Goal: Task Accomplishment & Management: Manage account settings

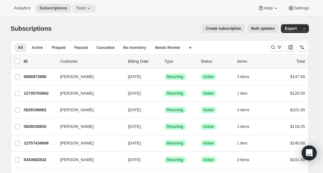
click at [86, 9] on icon at bounding box center [89, 8] width 6 height 6
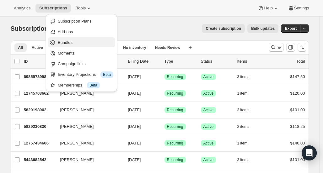
click at [69, 39] on button "Bundles" at bounding box center [81, 42] width 67 height 10
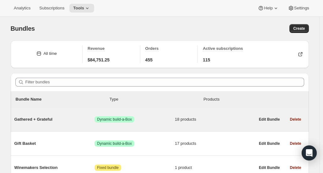
scroll to position [30, 0]
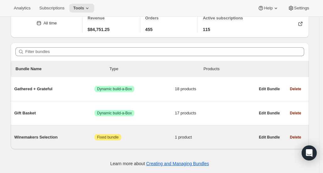
click at [74, 142] on div "Winemakers Selection Attention Fixed bundle 1 product" at bounding box center [134, 137] width 240 height 16
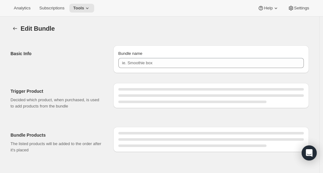
type input "Winemakers Selection"
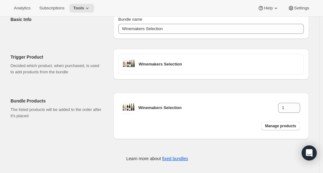
scroll to position [39, 0]
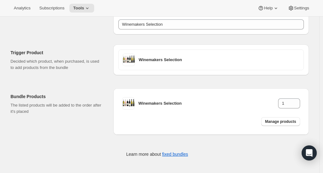
click at [83, 118] on div "Bundle Products The listed products will be added to the order after it's placed" at bounding box center [60, 111] width 98 height 46
click at [278, 123] on span "Manage products" at bounding box center [280, 121] width 31 height 5
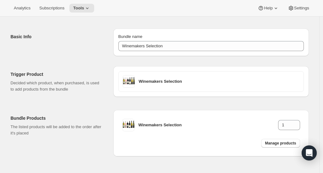
scroll to position [0, 0]
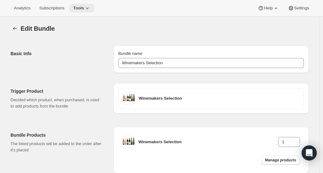
click at [84, 7] on icon at bounding box center [87, 8] width 6 height 6
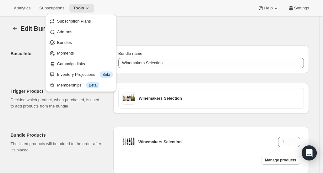
click at [28, 48] on div "Basic Info" at bounding box center [60, 59] width 98 height 28
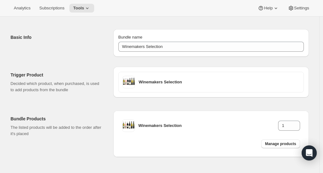
scroll to position [18, 0]
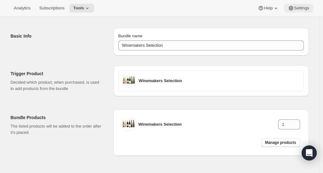
click at [302, 12] on button "Settings" at bounding box center [298, 8] width 29 height 9
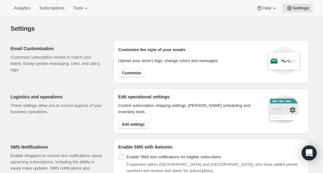
click at [138, 124] on span "Edit settings" at bounding box center [133, 124] width 23 height 5
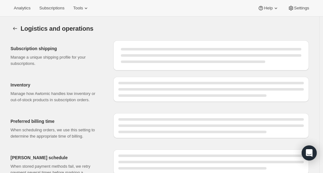
scroll to position [32, 0]
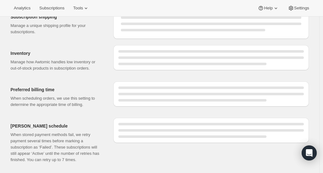
select select "DAY"
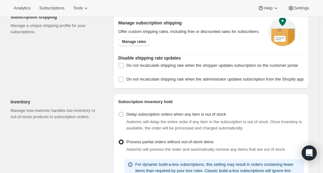
radio input "false"
radio input "true"
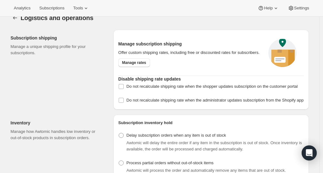
scroll to position [11, 0]
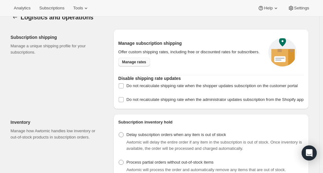
click at [142, 65] on link "Manage rates" at bounding box center [134, 62] width 32 height 9
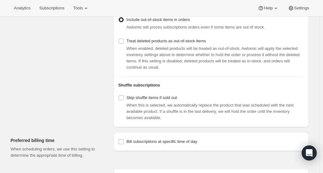
scroll to position [203, 0]
